Goal: Task Accomplishment & Management: Manage account settings

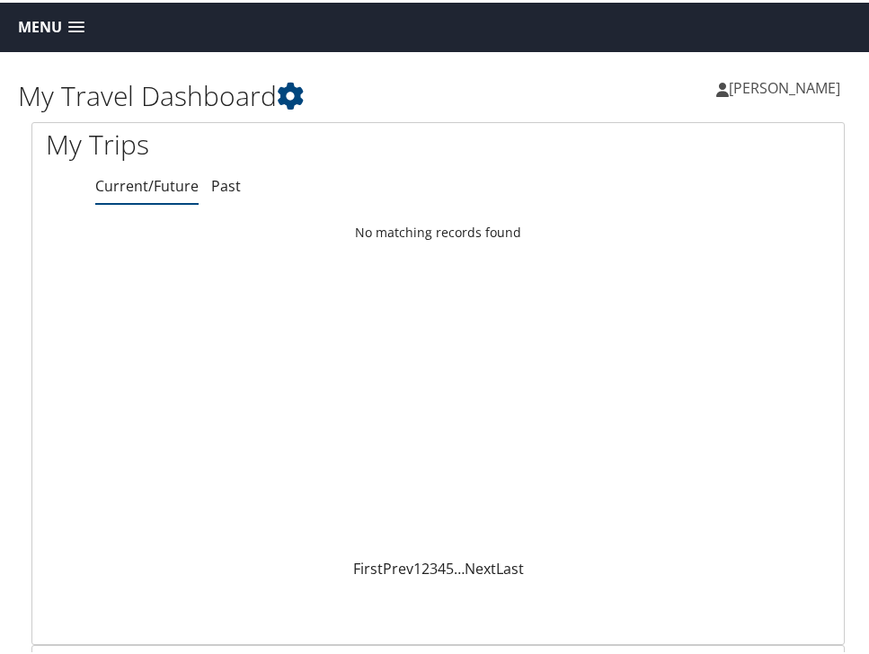
click at [74, 22] on span at bounding box center [76, 25] width 16 height 13
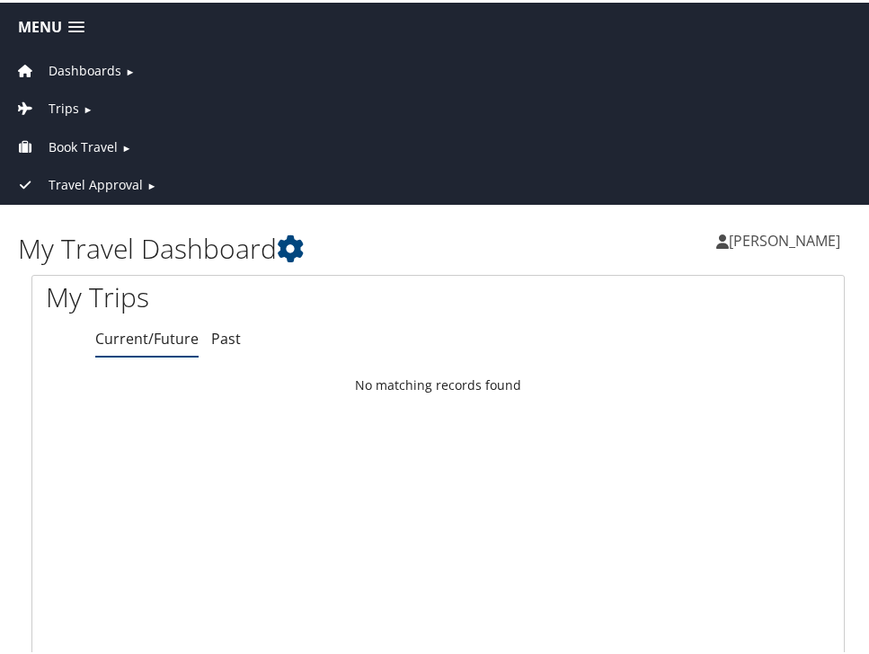
click at [90, 64] on span "Dashboards" at bounding box center [84, 68] width 73 height 20
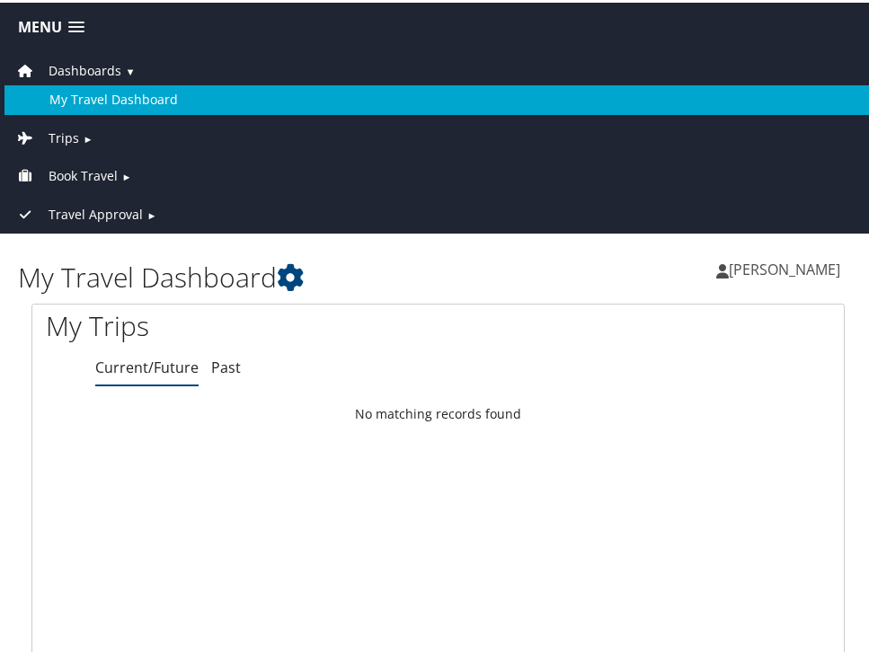
click at [90, 95] on link "My Travel Dashboard" at bounding box center [437, 97] width 867 height 29
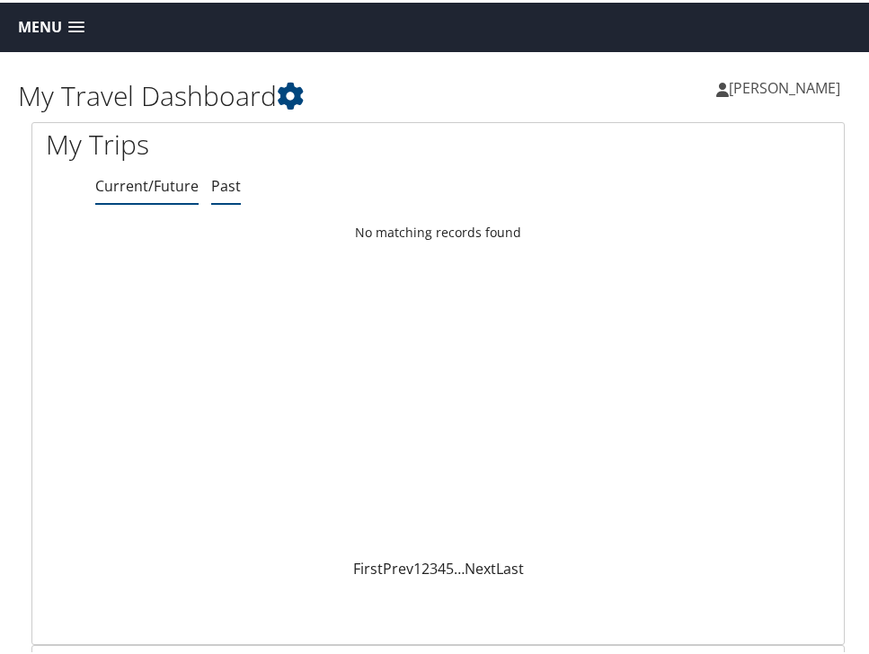
click at [216, 193] on link "Past" at bounding box center [226, 183] width 30 height 20
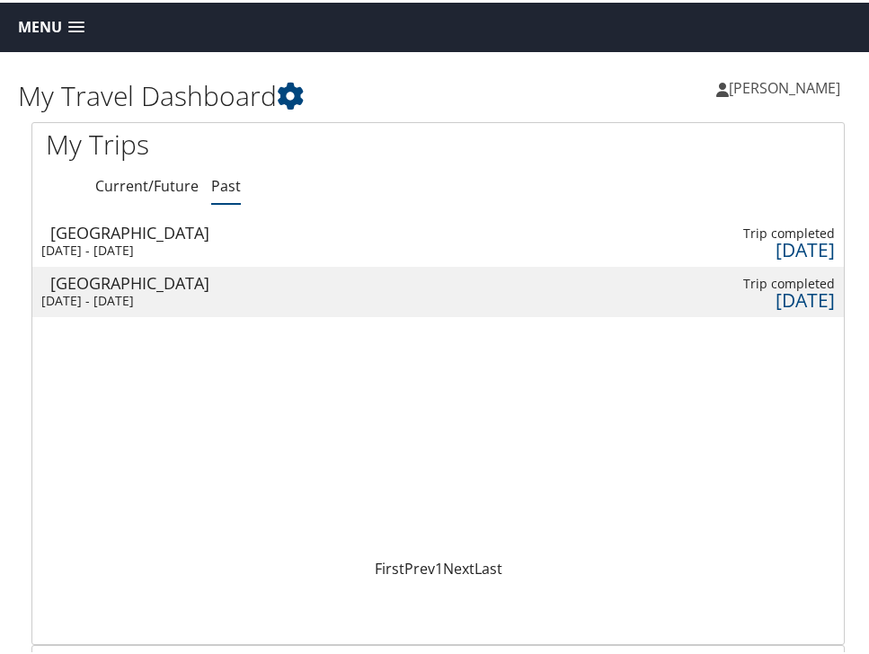
click at [57, 10] on link "Menu" at bounding box center [51, 25] width 84 height 30
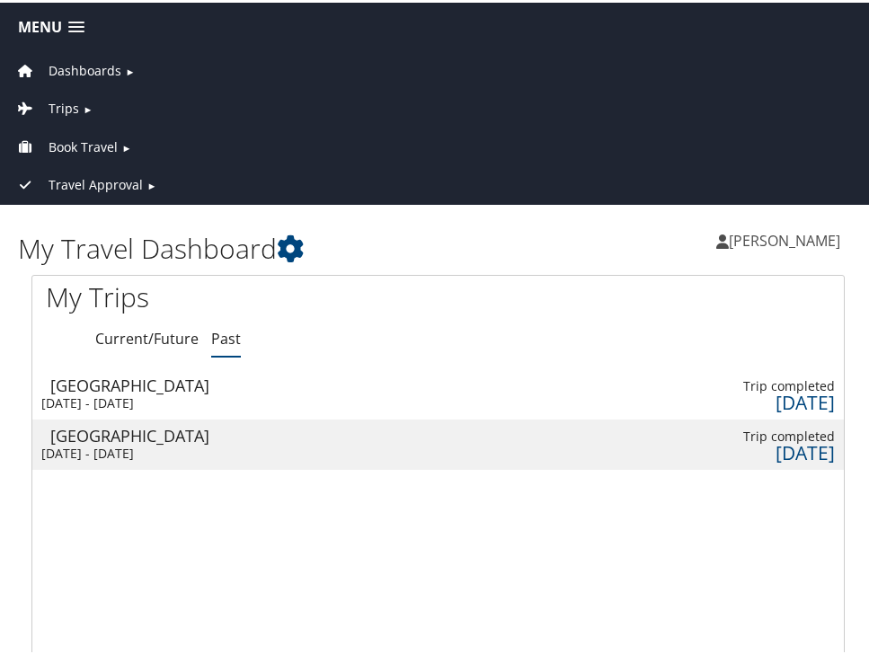
click at [84, 110] on span "►" at bounding box center [88, 106] width 10 height 13
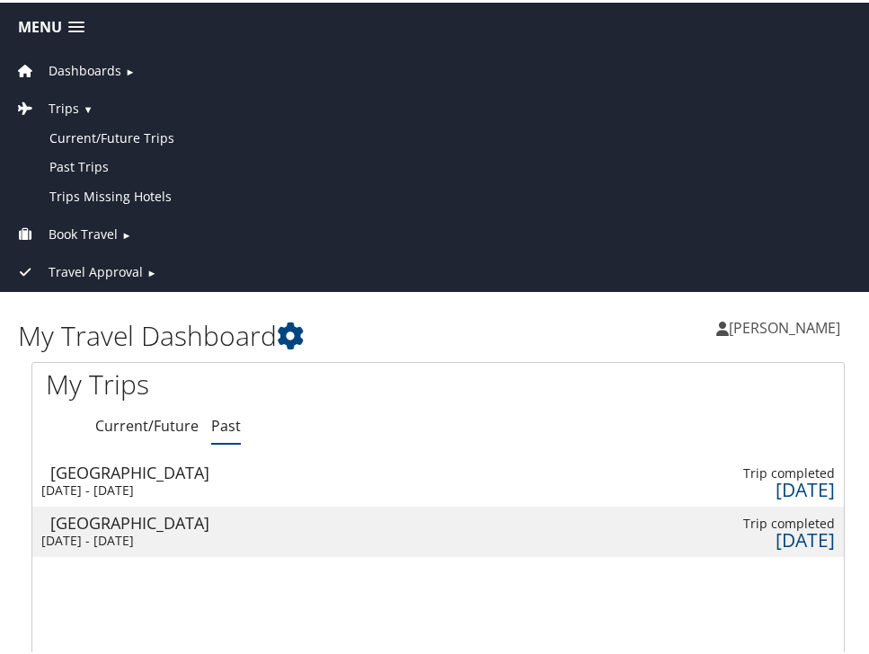
click at [79, 226] on span "Book Travel" at bounding box center [82, 232] width 69 height 20
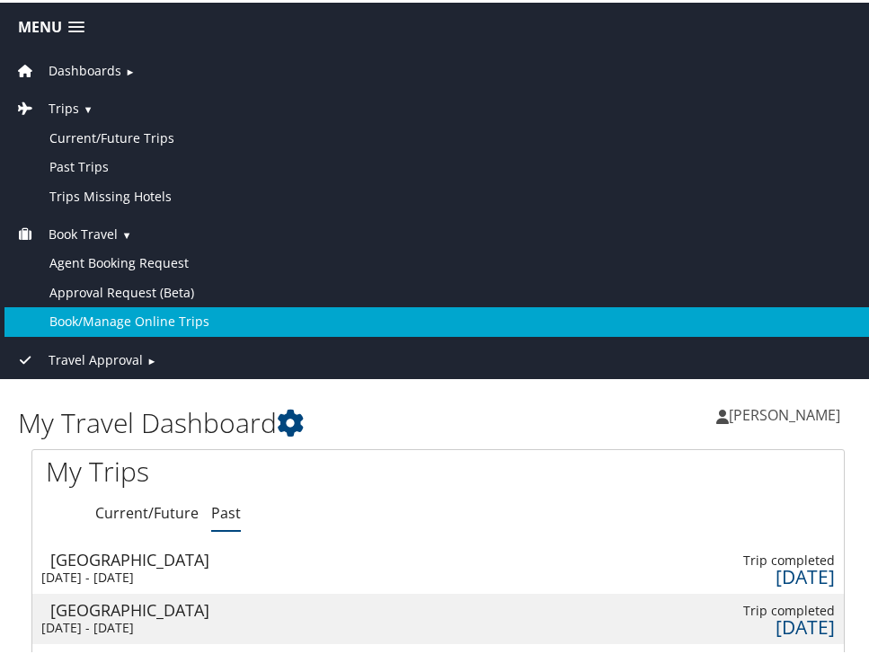
click at [96, 319] on link "Book/Manage Online Trips" at bounding box center [437, 318] width 867 height 29
